Goal: Book appointment/travel/reservation

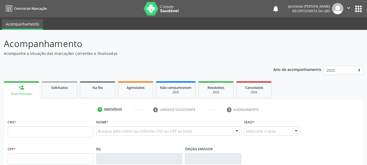
click at [32, 134] on input "text" at bounding box center [51, 131] width 86 height 11
type input "706 4006 3777 9584"
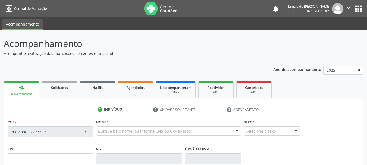
type input "795.171.614-68"
type input "0[DATE]"
type input "[PERSON_NAME]"
type input "[PHONE_NUMBER]"
type input "035.369.954-38"
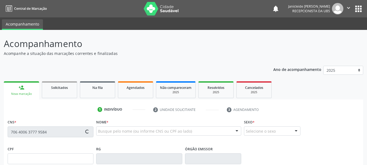
type input "591"
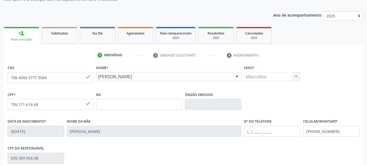
scroll to position [81, 0]
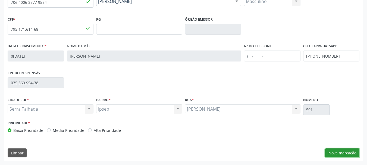
click at [345, 153] on button "Nova marcação" at bounding box center [342, 152] width 34 height 9
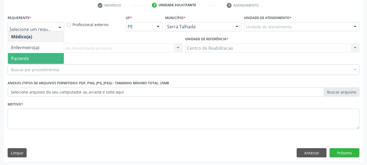
click at [24, 59] on span "Paciente" at bounding box center [20, 58] width 18 height 6
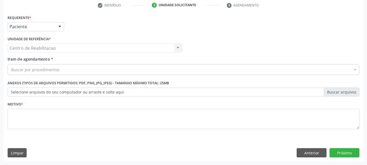
click at [24, 50] on div "Centro de Reabilitacao Centro de Reabilitacao Nenhum resultado encontrado para:…" at bounding box center [95, 47] width 174 height 9
click at [15, 48] on div "Centro de Reabilitacao Centro de Reabilitacao Nenhum resultado encontrado para:…" at bounding box center [95, 47] width 174 height 9
click at [66, 71] on div "Buscar por procedimentos" at bounding box center [183, 69] width 351 height 11
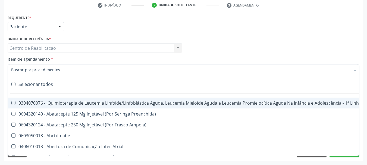
click at [74, 74] on input "Item de agendamento *" at bounding box center [180, 69] width 339 height 11
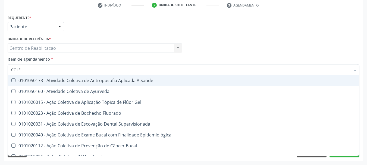
type input "COLES"
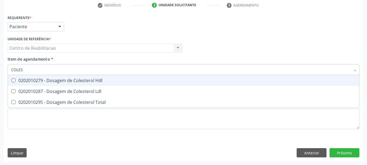
click at [35, 80] on div "0202010279 - Dosagem de Colesterol Hdl" at bounding box center [183, 80] width 344 height 4
checkbox Hdl "true"
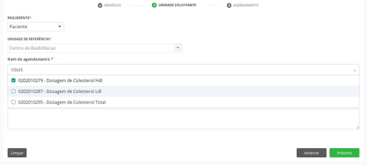
click at [14, 92] on Ldl at bounding box center [13, 91] width 4 height 4
click at [11, 92] on Ldl "checkbox" at bounding box center [10, 91] width 4 height 4
checkbox Ldl "true"
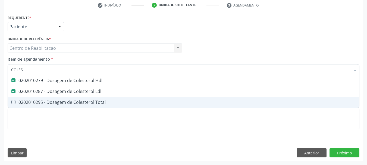
click at [14, 101] on Total at bounding box center [13, 102] width 4 height 4
click at [11, 101] on Total "checkbox" at bounding box center [10, 102] width 4 height 4
click at [14, 101] on Total at bounding box center [13, 102] width 4 height 4
click at [11, 101] on Total "checkbox" at bounding box center [10, 102] width 4 height 4
click at [13, 103] on Total at bounding box center [13, 102] width 4 height 4
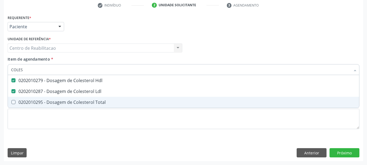
click at [11, 103] on Total "checkbox" at bounding box center [10, 102] width 4 height 4
checkbox Total "true"
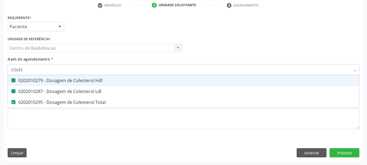
type input "COLE"
checkbox Hdl "false"
checkbox Ldl "false"
checkbox Total "false"
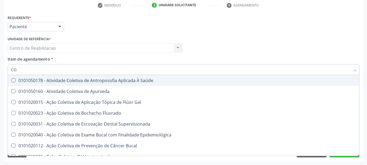
type input "C"
checkbox Hdl "false"
checkbox Ldl "false"
checkbox Total "false"
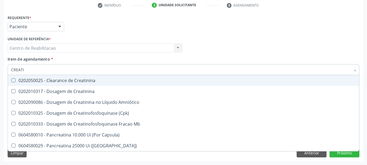
type input "CREATIN"
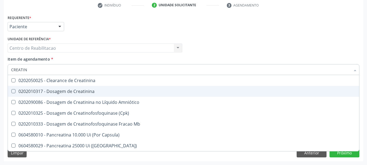
click at [12, 90] on Creatinina at bounding box center [13, 91] width 4 height 4
click at [11, 90] on Creatinina "checkbox" at bounding box center [10, 91] width 4 height 4
checkbox Creatinina "true"
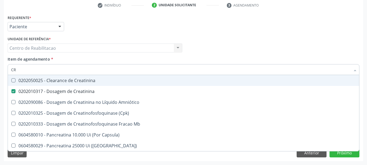
type input "C"
checkbox Creatinina "false"
checkbox \(Cpk\) "false"
checkbox Capsula\) "false"
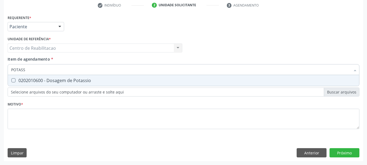
type input "POTASSI"
click at [14, 80] on Potassio at bounding box center [13, 80] width 4 height 4
click at [11, 80] on Potassio "checkbox" at bounding box center [10, 80] width 4 height 4
checkbox Potassio "true"
type input "P"
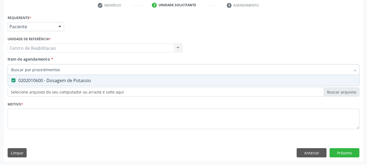
checkbox Potassio "false"
type input "TRIGLI"
click at [14, 81] on Triglicerideos at bounding box center [13, 80] width 4 height 4
click at [11, 81] on Triglicerideos "checkbox" at bounding box center [10, 80] width 4 height 4
checkbox Triglicerideos "true"
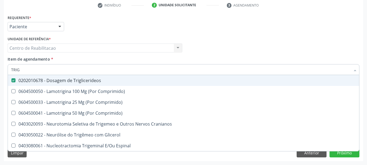
type input "TRI"
checkbox Triglicerideos "false"
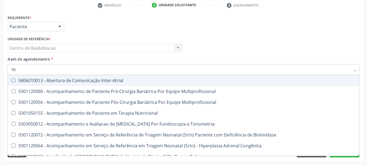
type input "T"
checkbox Triglicerideos "false"
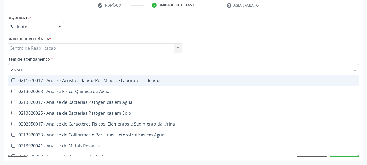
type input "ANALIS"
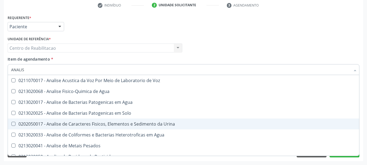
click at [13, 124] on Urina at bounding box center [13, 124] width 4 height 4
click at [11, 124] on Urina "checkbox" at bounding box center [10, 124] width 4 height 4
checkbox Urina "true"
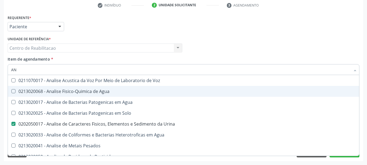
type input "A"
checkbox Urina "false"
checkbox Agua "false"
checkbox Alimentos "false"
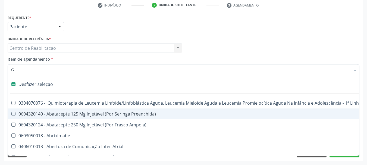
type input "GL"
checkbox Bloco "true"
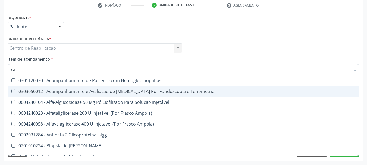
type input "GLI"
checkbox Glomerular "true"
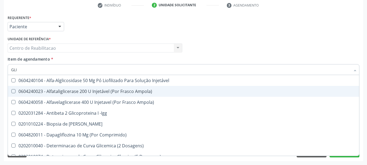
type input "GLIC"
checkbox Derrames "true"
checkbox Triglicerideos "false"
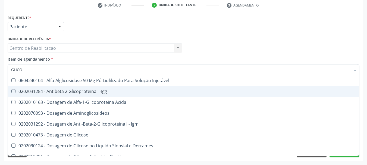
type input "GLICOS"
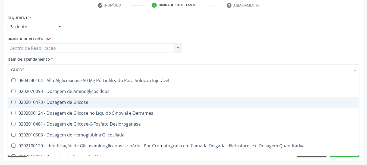
click at [13, 101] on Glicose at bounding box center [13, 102] width 4 height 4
click at [11, 101] on Glicose "checkbox" at bounding box center [10, 102] width 4 height 4
checkbox Glicose "true"
type input "GLICO"
checkbox Glicose "false"
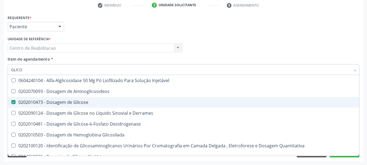
checkbox Glicosilada "true"
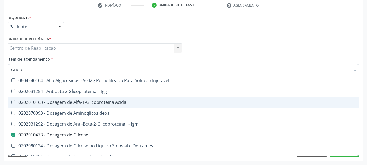
type input "GLIC"
checkbox Glicose "false"
checkbox Glicose "true"
type input "GLI"
checkbox Glicose "false"
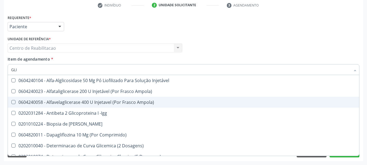
type input "GL"
checkbox Glicose "false"
checkbox Triglicerideos "false"
type input "G"
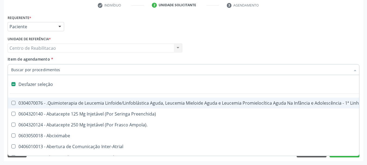
type input "H"
checkbox Urina "false"
checkbox B "true"
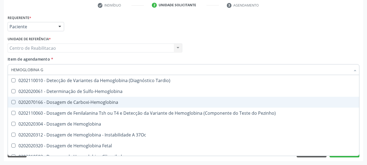
type input "HEMOGLOBINA GL"
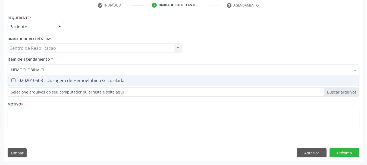
click at [12, 80] on Glicosilada at bounding box center [13, 80] width 4 height 4
click at [11, 80] on Glicosilada "checkbox" at bounding box center [10, 80] width 4 height 4
checkbox Glicosilada "true"
type input "HEMOGLOBINA"
checkbox Glicosilada "false"
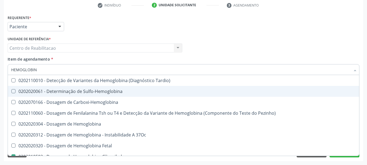
type input "HEMOGLOBI"
checkbox Glicosilada "false"
checkbox Hematocrito\) "true"
type input "H"
checkbox Hematocrito\) "false"
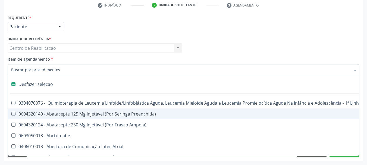
type input "H"
checkbox Urina "false"
checkbox B "true"
checkbox Fibrinogênio "true"
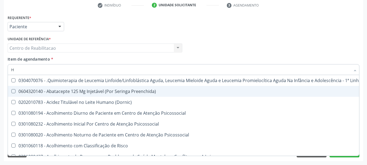
type input "HE"
checkbox Pulmão "true"
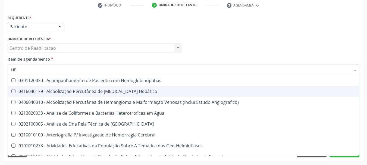
type input "HEM"
checkbox \(Qualitativo\) "true"
checkbox Glicosilada "false"
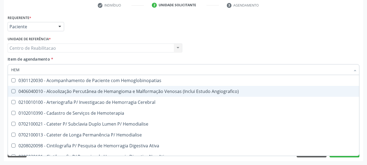
type input "HEMO"
checkbox Hemacias "true"
checkbox Glicosilada "false"
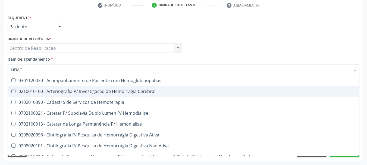
type input "HEMOG"
checkbox Tardio\) "true"
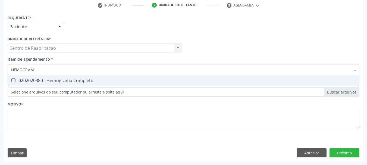
type input "HEMOGRAMA"
click at [14, 81] on Completo at bounding box center [13, 80] width 4 height 4
click at [11, 81] on Completo "checkbox" at bounding box center [10, 80] width 4 height 4
checkbox Completo "true"
type input "HEMOG"
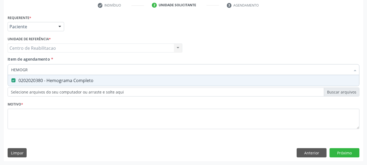
checkbox Completo "false"
type input "H"
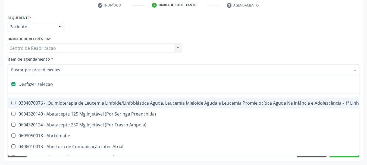
type input "P"
checkbox Urina "false"
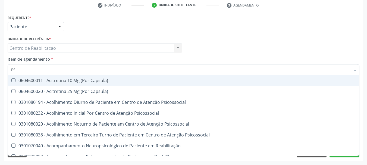
type input "PSA"
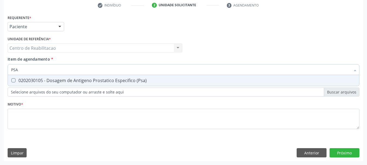
click at [14, 81] on \(Psa\) at bounding box center [13, 80] width 4 height 4
click at [11, 81] on \(Psa\) "checkbox" at bounding box center [10, 80] width 4 height 4
checkbox \(Psa\) "true"
type input "PS"
checkbox \(Psa\) "false"
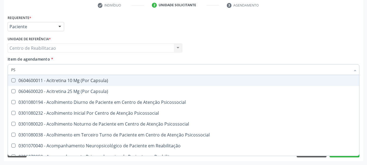
type input "P"
checkbox \(Psa\) "false"
checkbox Teno-Capsulo-Ligamentar "true"
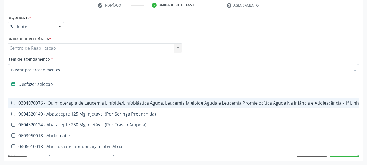
click at [274, 41] on div "Médico Solicitante Por favor, selecione a Unidade de Atendimento primeiro Nenhu…" at bounding box center [183, 45] width 354 height 21
checkbox Preenchida\) "true"
checkbox Ampola\)\ "true"
checkbox Abciximabe "true"
checkbox Inter-Atrial "true"
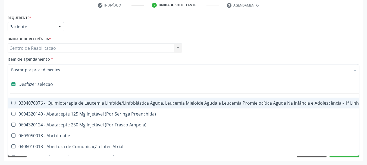
checkbox Valvar "true"
checkbox Adolescente\) "true"
checkbox Valvar "true"
checkbox Adolescente\) "true"
checkbox Paciente\) "true"
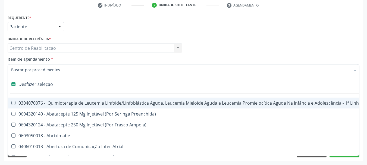
checkbox Dente\) "true"
checkbox Comprimido\) "true"
checkbox Urina "false"
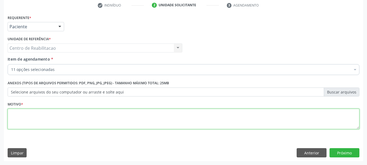
click at [103, 118] on textarea at bounding box center [183, 119] width 351 height 21
type textarea "*"
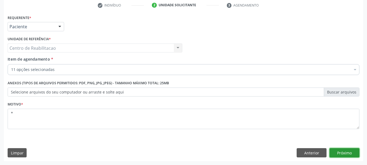
click at [340, 155] on button "Próximo" at bounding box center [344, 152] width 30 height 9
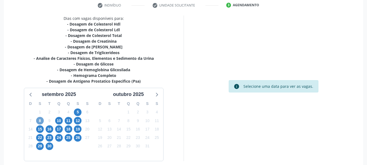
click at [40, 122] on span "8" at bounding box center [40, 121] width 8 height 8
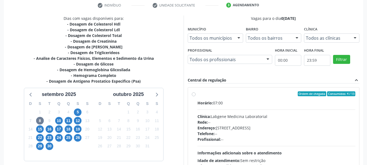
click at [197, 95] on label "Ordem de chegada Consumidos: 4 / 13 Horário: 07:00 Clínica: Labgene Medicina La…" at bounding box center [276, 132] width 158 height 83
click at [195, 95] on input "Ordem de chegada Consumidos: 4 / 13 Horário: 07:00 Clínica: Labgene Medicina La…" at bounding box center [194, 93] width 4 height 5
radio input "true"
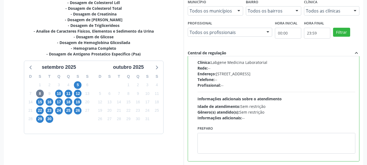
scroll to position [160, 0]
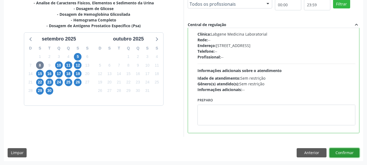
click at [350, 153] on button "Confirmar" at bounding box center [344, 152] width 30 height 9
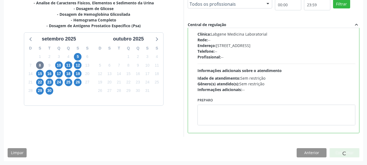
scroll to position [14, 0]
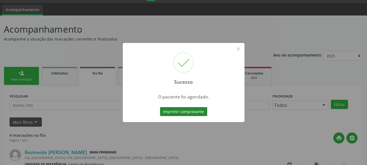
click at [189, 110] on button "Imprimir comprovante" at bounding box center [183, 111] width 47 height 9
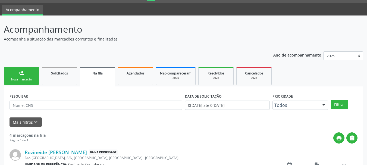
click at [15, 75] on link "person_add Nova marcação" at bounding box center [21, 76] width 35 height 18
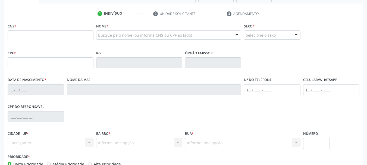
scroll to position [69, 0]
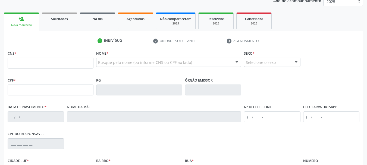
click at [75, 69] on fieldset "CNS *" at bounding box center [51, 60] width 86 height 23
click at [79, 59] on input "text" at bounding box center [51, 63] width 86 height 11
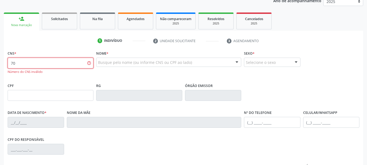
type input "7"
type input "706 4006 3777 9584"
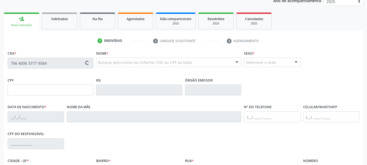
type input "795.171.614-68"
type input "0[DATE]"
type input "[PERSON_NAME]"
type input "[PHONE_NUMBER]"
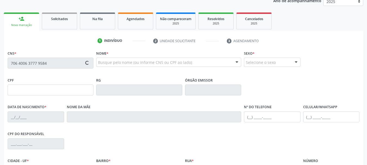
type input "035.369.954-38"
type input "591"
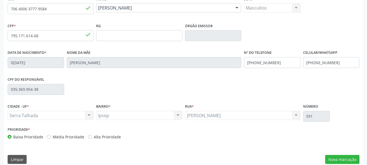
scroll to position [129, 0]
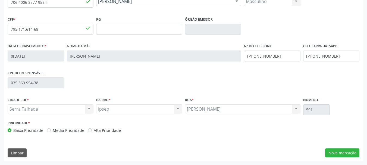
click at [351, 148] on div "CNS 706 4006 3777 9584 done Nome * [PERSON_NAME] [PERSON_NAME] CNS: 706 4006 37…" at bounding box center [183, 74] width 359 height 173
click at [351, 150] on button "Nova marcação" at bounding box center [342, 152] width 34 height 9
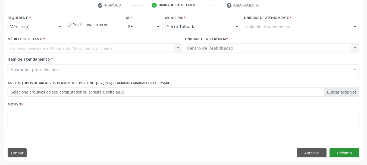
scroll to position [104, 0]
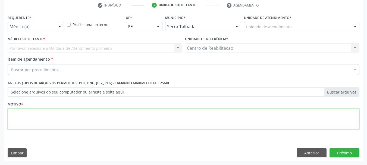
click at [30, 121] on textarea at bounding box center [183, 119] width 351 height 21
type textarea "*"
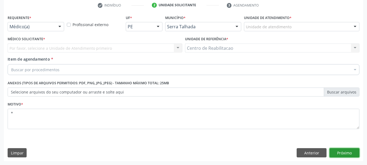
click at [343, 152] on button "Próximo" at bounding box center [344, 152] width 30 height 9
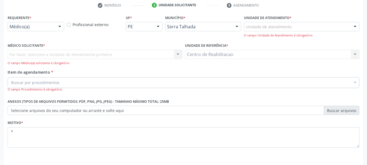
click at [41, 58] on div "Por favor, selecione a Unidade de Atendimento primeiro Nenhum resultado encontr…" at bounding box center [95, 57] width 174 height 15
click at [57, 29] on div at bounding box center [60, 26] width 8 height 9
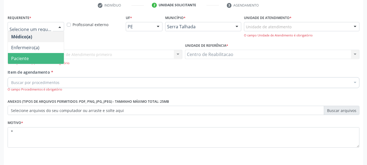
click at [29, 55] on span "Paciente" at bounding box center [36, 58] width 56 height 11
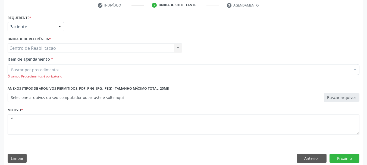
click at [57, 67] on div "Buscar por procedimentos" at bounding box center [183, 69] width 351 height 11
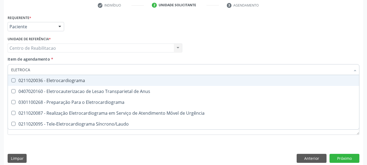
type input "ELETROCAR"
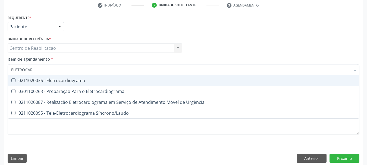
click at [13, 79] on Eletrocardiograma at bounding box center [13, 80] width 4 height 4
click at [11, 79] on Eletrocardiograma "checkbox" at bounding box center [10, 80] width 4 height 4
checkbox Eletrocardiograma "true"
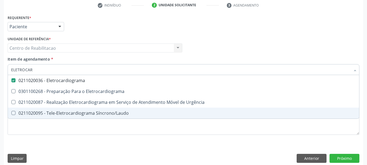
click at [242, 158] on div "Limpar Anterior Próximo" at bounding box center [183, 158] width 351 height 9
checkbox Eletrocardiograma "true"
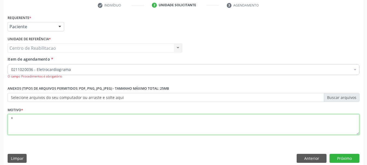
click at [89, 120] on textarea "*" at bounding box center [183, 124] width 351 height 21
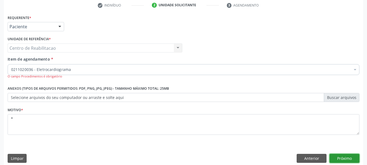
click at [341, 160] on button "Próximo" at bounding box center [344, 158] width 30 height 9
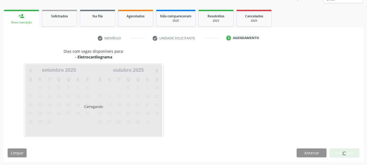
scroll to position [71, 0]
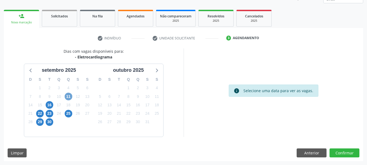
click at [69, 97] on span "11" at bounding box center [69, 97] width 8 height 8
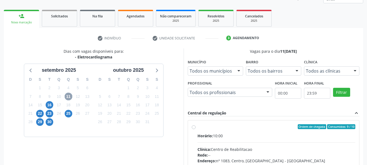
scroll to position [98, 0]
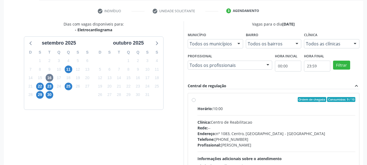
scroll to position [98, 0]
click at [68, 69] on span "11" at bounding box center [69, 69] width 8 height 8
click at [197, 100] on label "Ordem de chegada Consumidos: 9 / 10 Horário: 10:00 Clínica: Centro de Reabilita…" at bounding box center [276, 138] width 158 height 83
click at [194, 100] on input "Ordem de chegada Consumidos: 9 / 10 Horário: 10:00 Clínica: Centro de Reabilita…" at bounding box center [194, 99] width 4 height 5
radio input "true"
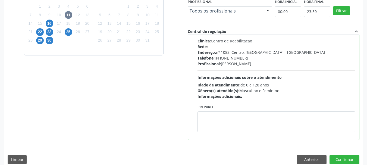
scroll to position [160, 0]
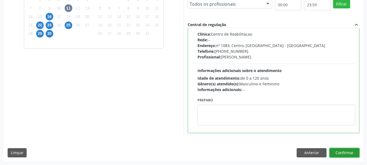
click at [341, 152] on button "Confirmar" at bounding box center [344, 152] width 30 height 9
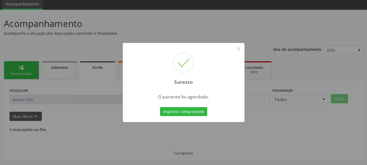
scroll to position [14, 0]
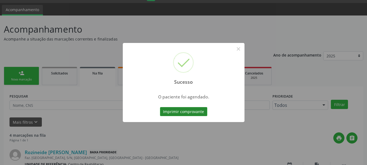
click at [194, 109] on button "Imprimir comprovante" at bounding box center [183, 111] width 47 height 9
